Goal: Information Seeking & Learning: Learn about a topic

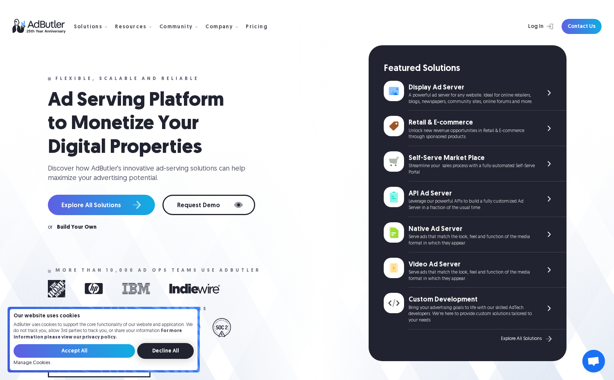
click at [158, 349] on input "Decline All" at bounding box center [165, 351] width 57 height 16
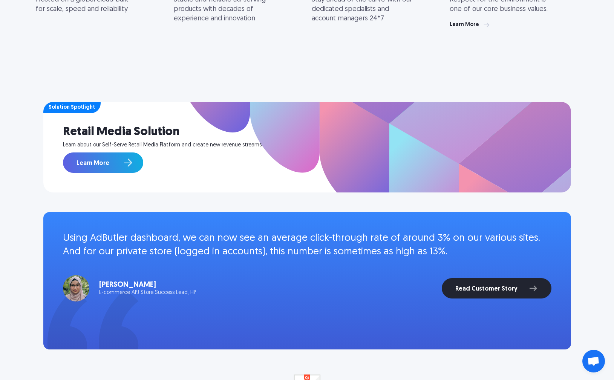
scroll to position [625, 0]
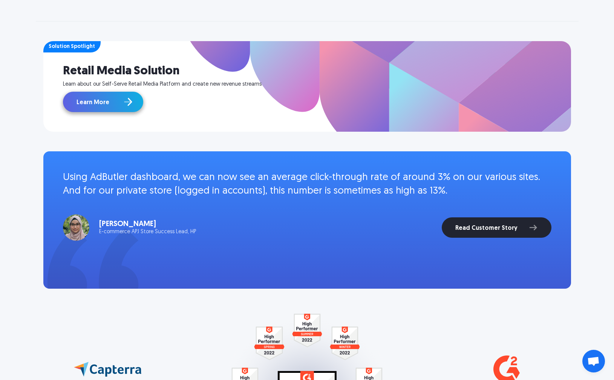
click at [103, 106] on link "Learn More" at bounding box center [103, 102] width 80 height 20
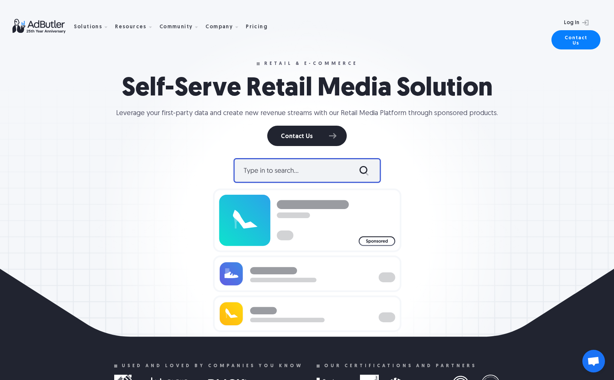
click at [299, 175] on img at bounding box center [307, 245] width 189 height 198
click at [310, 168] on img at bounding box center [307, 245] width 189 height 198
click at [476, 182] on div at bounding box center [307, 245] width 543 height 198
